Goal: Find specific page/section: Find specific page/section

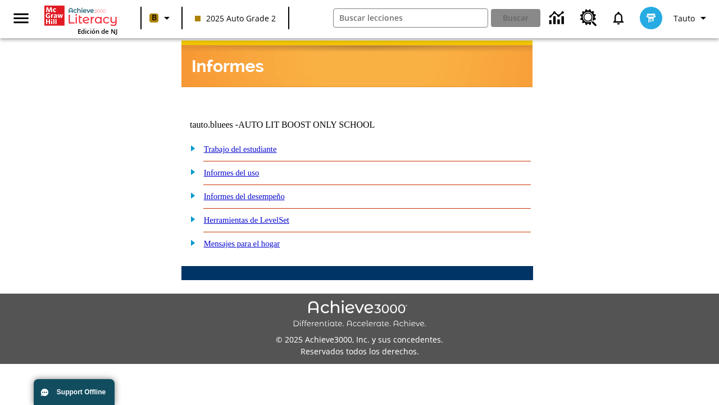
click at [253, 144] on link "Trabajo del estudiante" at bounding box center [240, 148] width 73 height 9
select select "/options/reports/?report_id=24&atype=14&section=2"
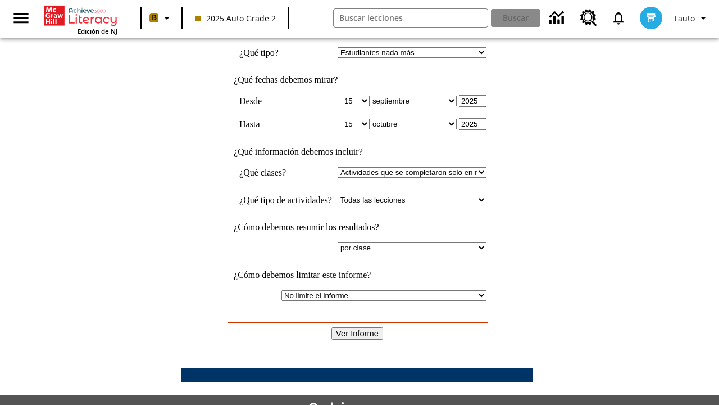
click at [357, 327] on input "Ver Informe" at bounding box center [358, 333] width 52 height 12
